Goal: Navigation & Orientation: Find specific page/section

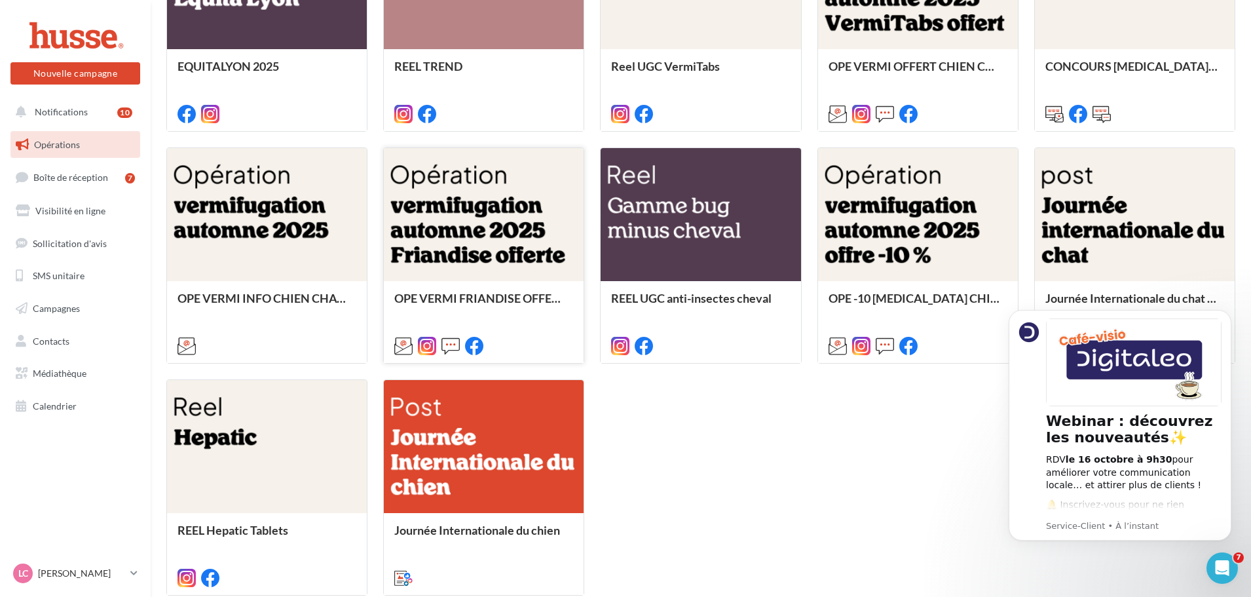
scroll to position [614, 0]
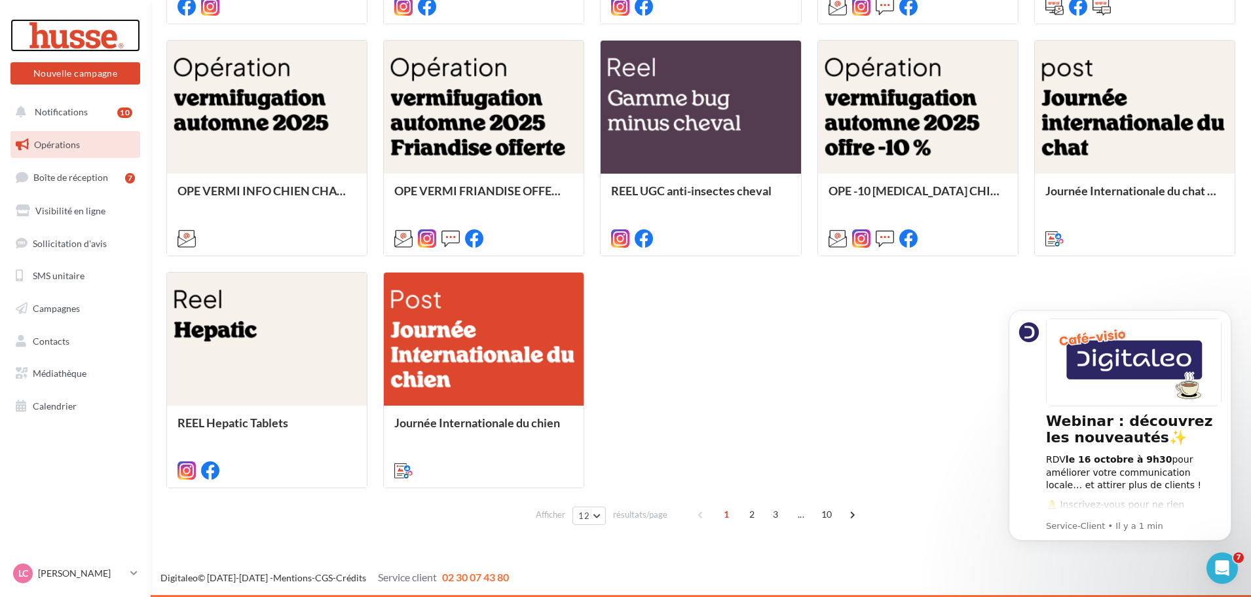
click at [75, 36] on div at bounding box center [75, 35] width 105 height 33
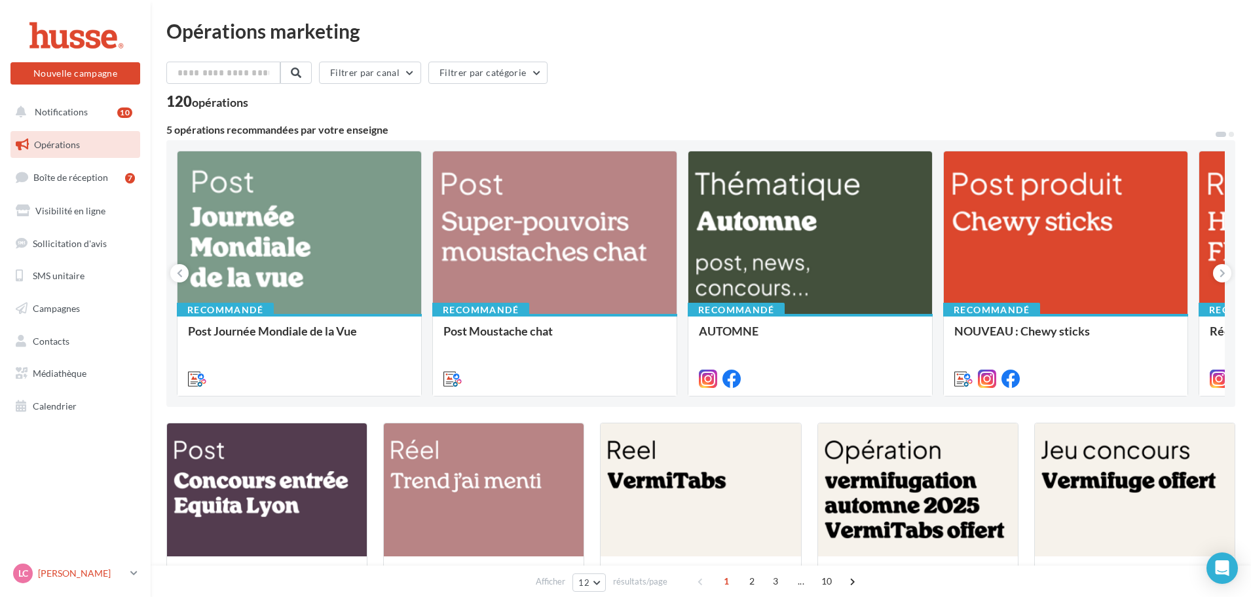
click at [128, 575] on link "LC Laurent CHEVALIER laurent.c" at bounding box center [75, 573] width 130 height 25
